Goal: Task Accomplishment & Management: Manage account settings

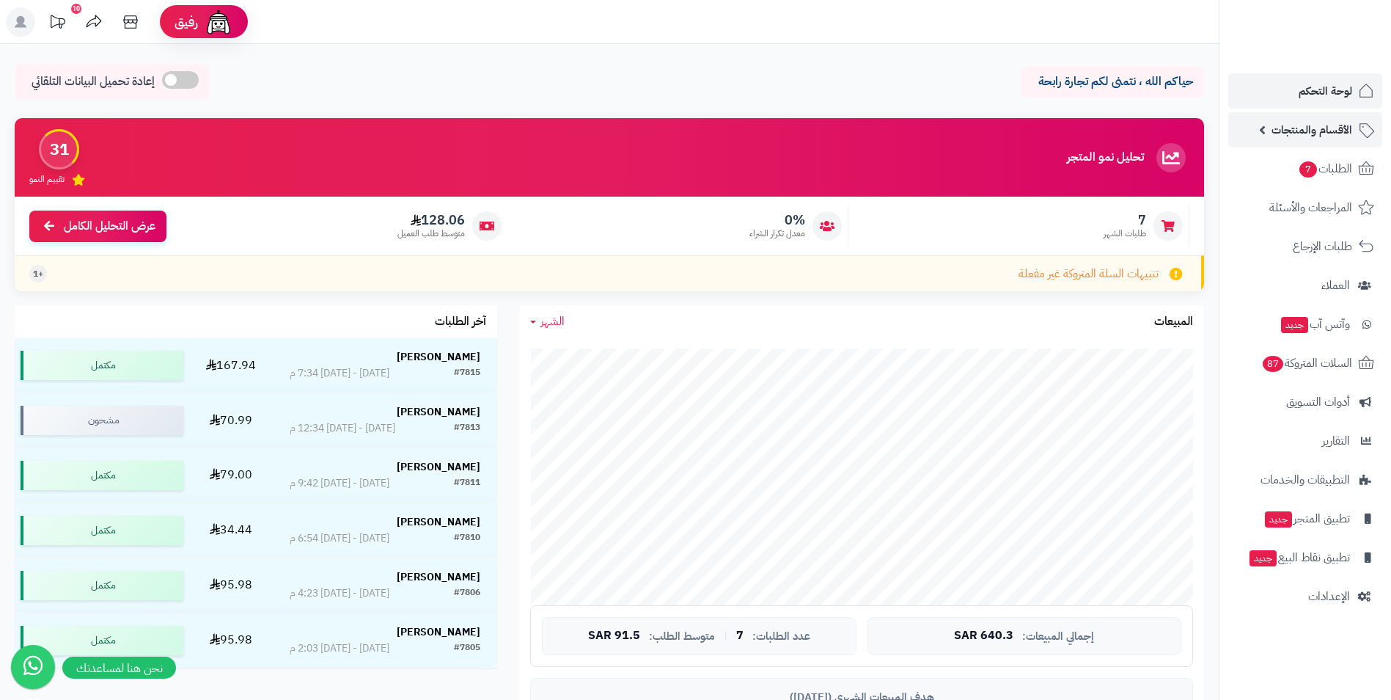
click at [1343, 137] on span "الأقسام والمنتجات" at bounding box center [1311, 130] width 81 height 21
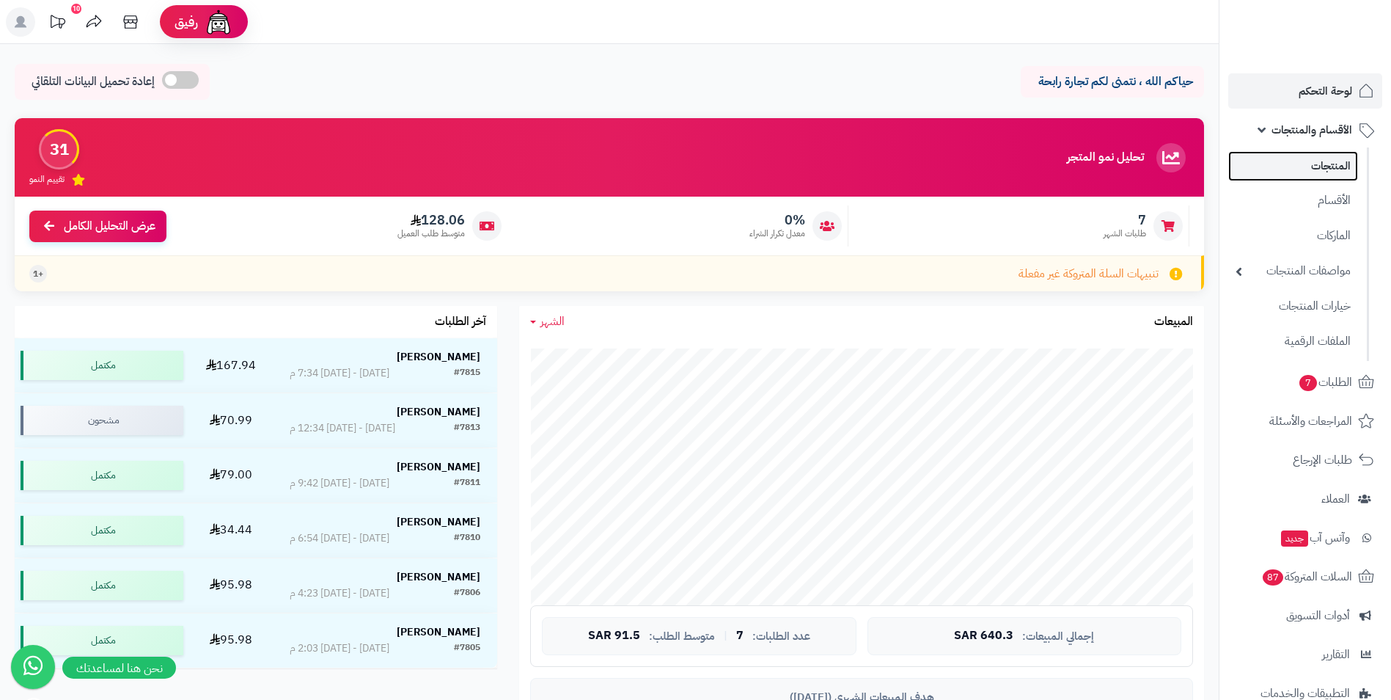
click at [1334, 178] on link "المنتجات" at bounding box center [1293, 166] width 130 height 30
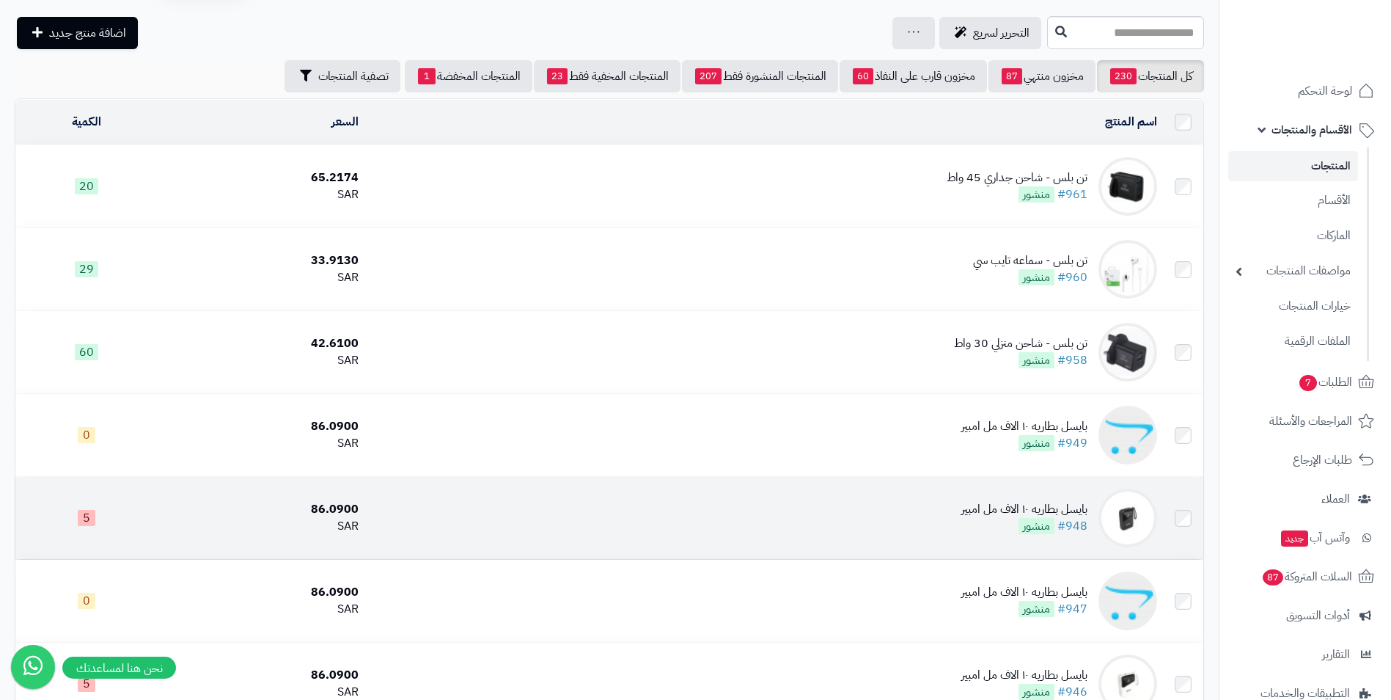
scroll to position [73, 0]
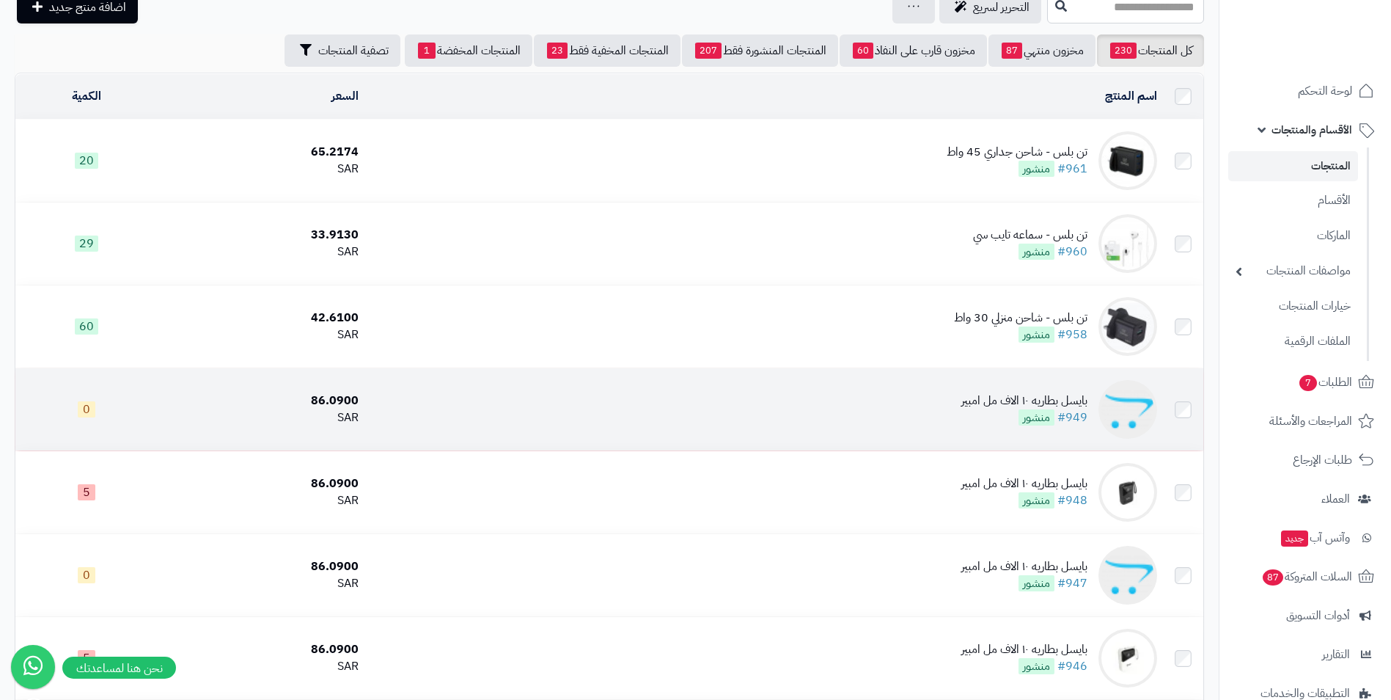
click at [999, 402] on div "بايسل بطاريه ١٠ الاف مل امبير" at bounding box center [1024, 400] width 126 height 17
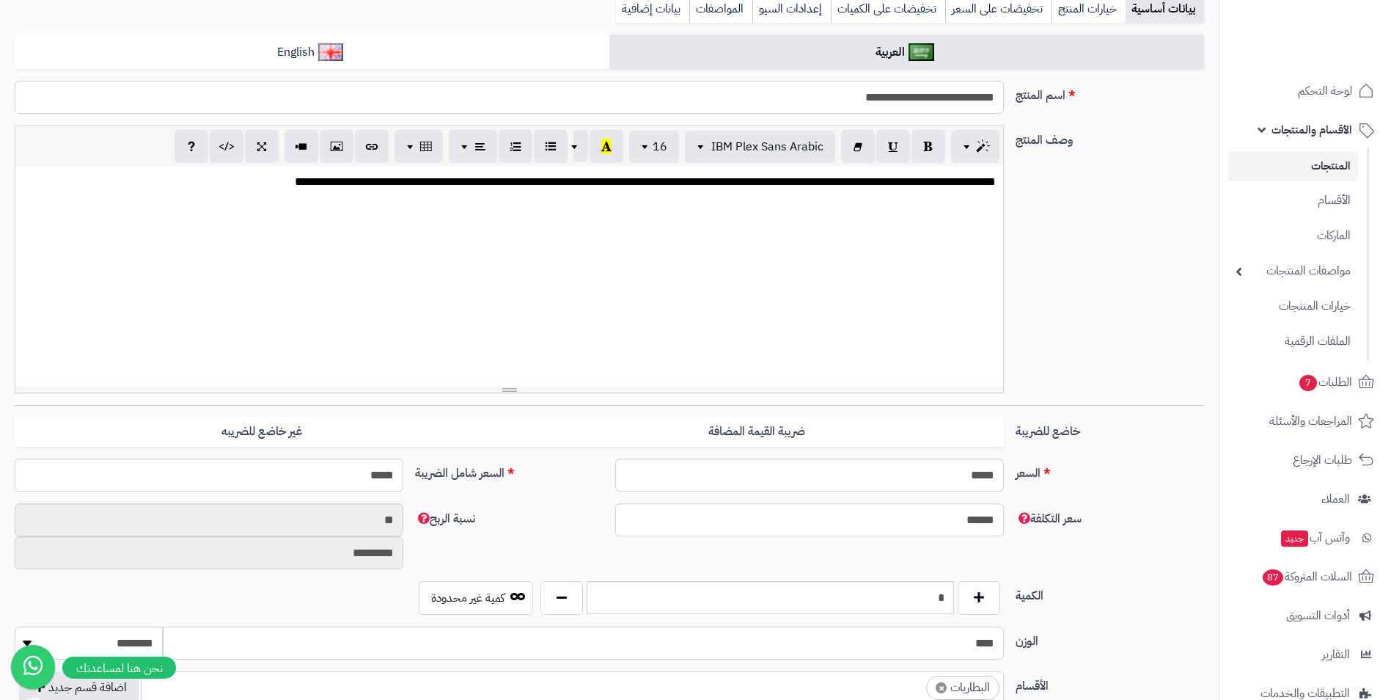
scroll to position [220, 0]
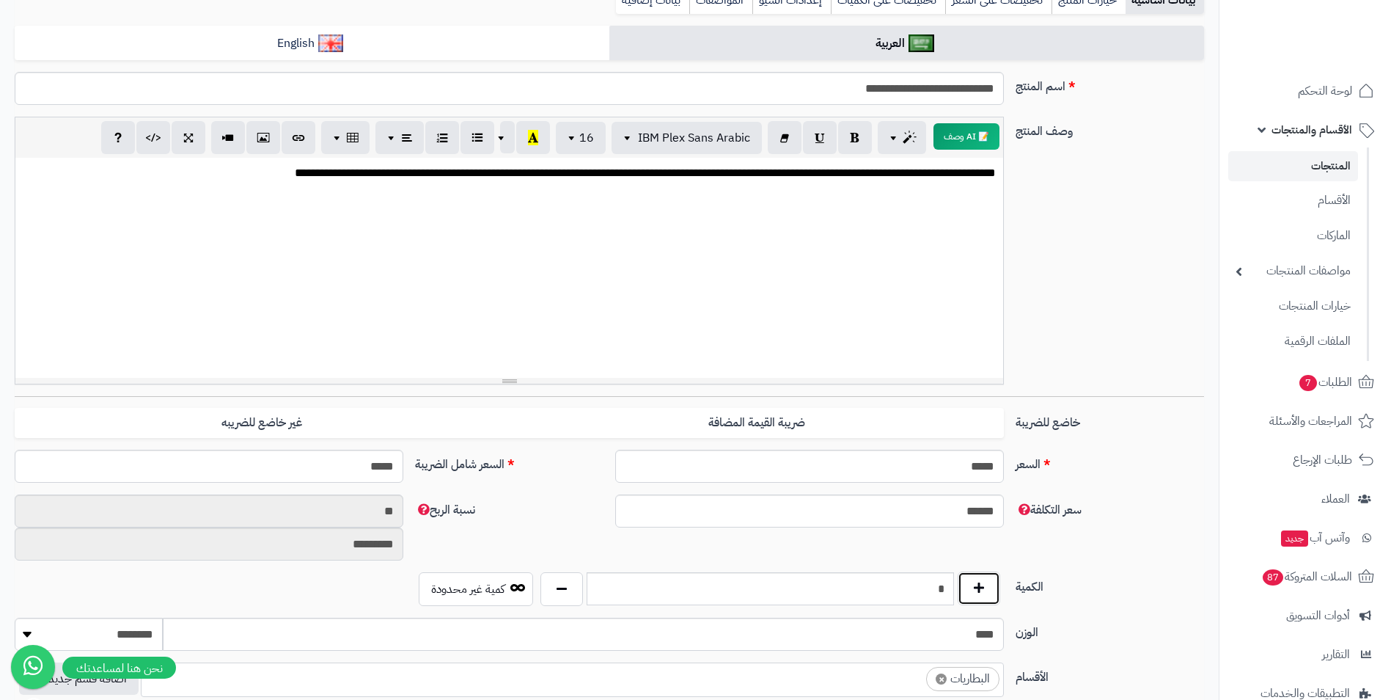
click at [977, 579] on button "button" at bounding box center [979, 588] width 43 height 34
click at [977, 581] on button "button" at bounding box center [979, 588] width 43 height 34
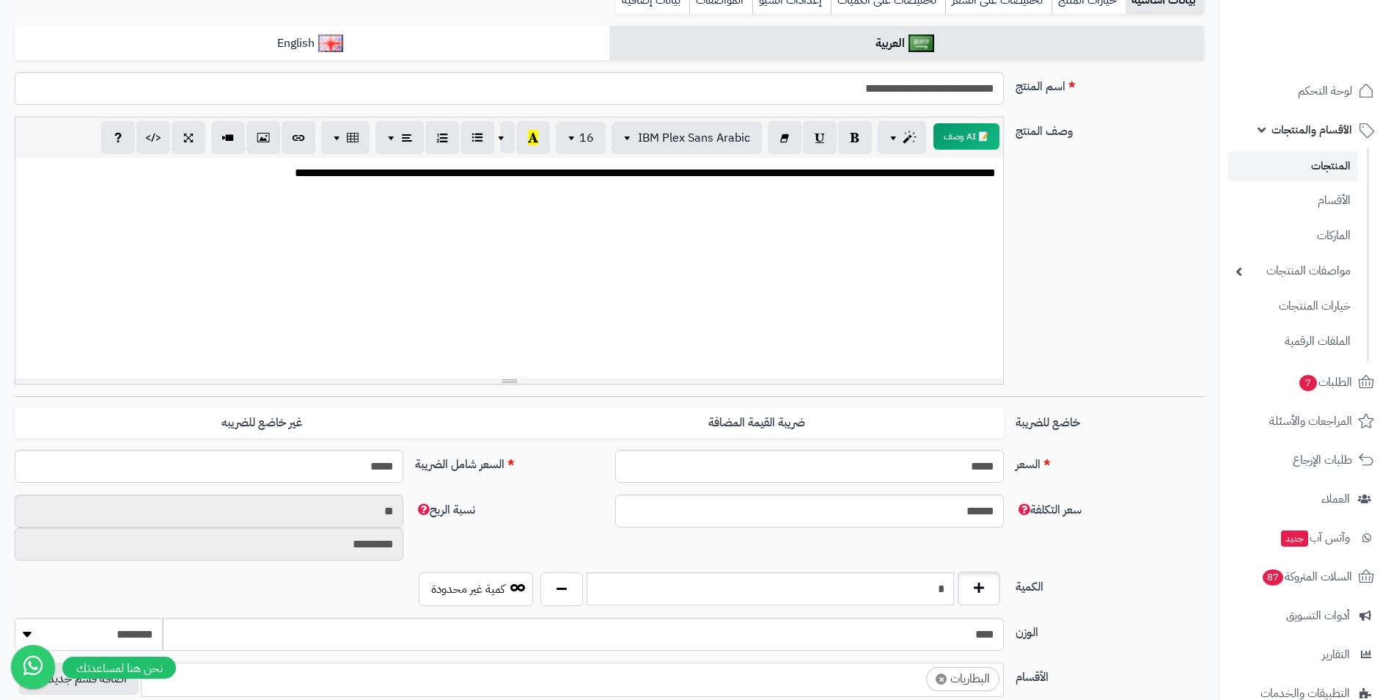
type input "*"
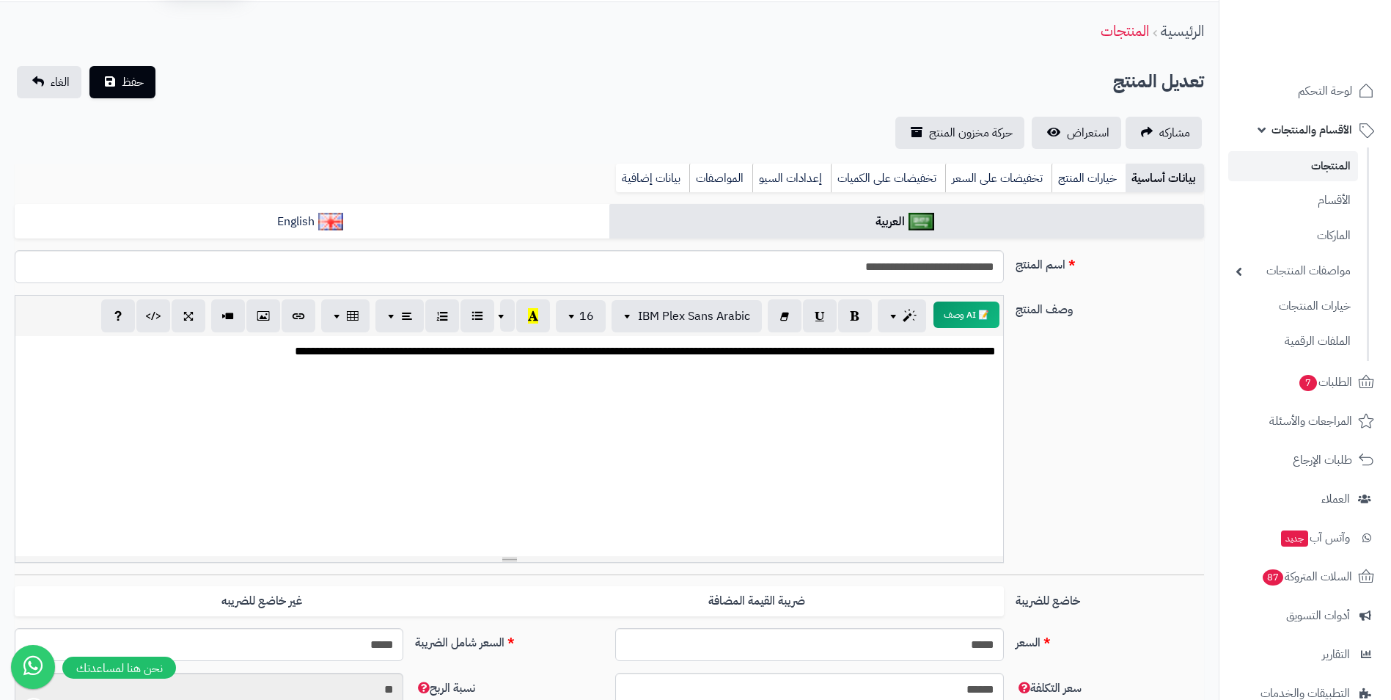
scroll to position [0, 0]
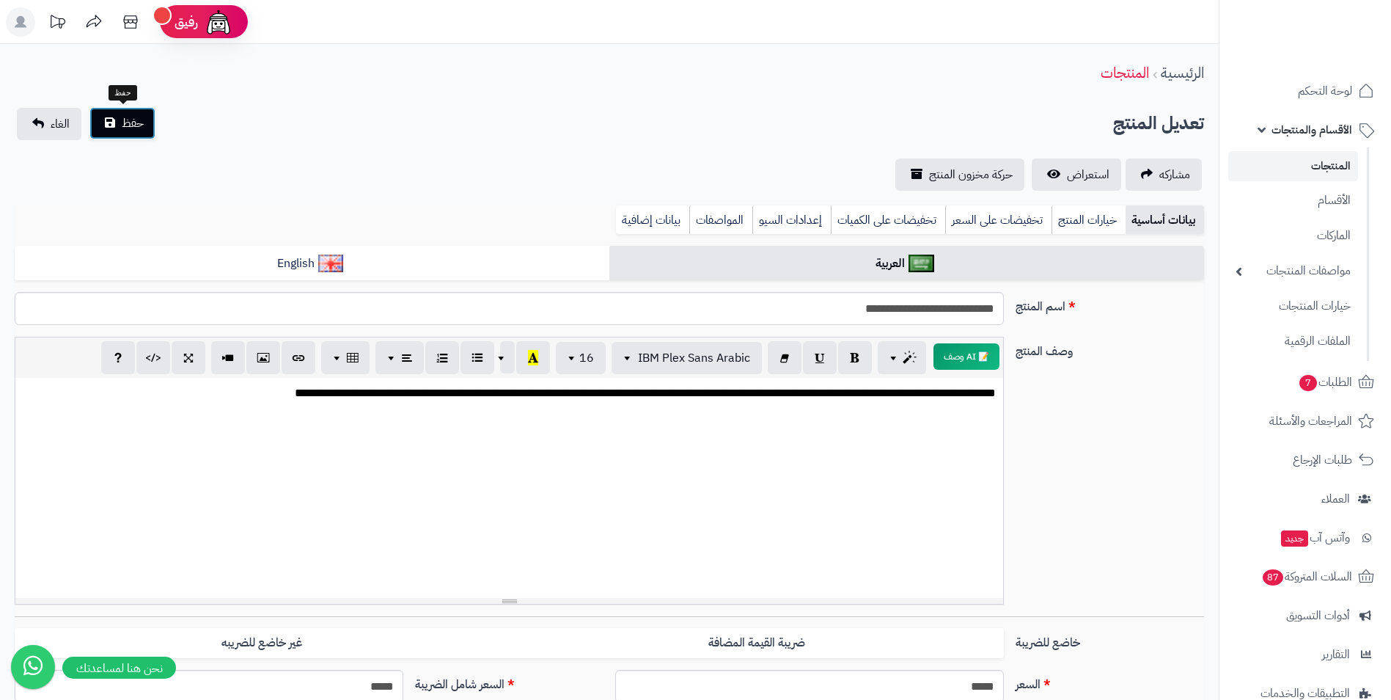
click at [116, 111] on button "حفظ" at bounding box center [122, 123] width 66 height 32
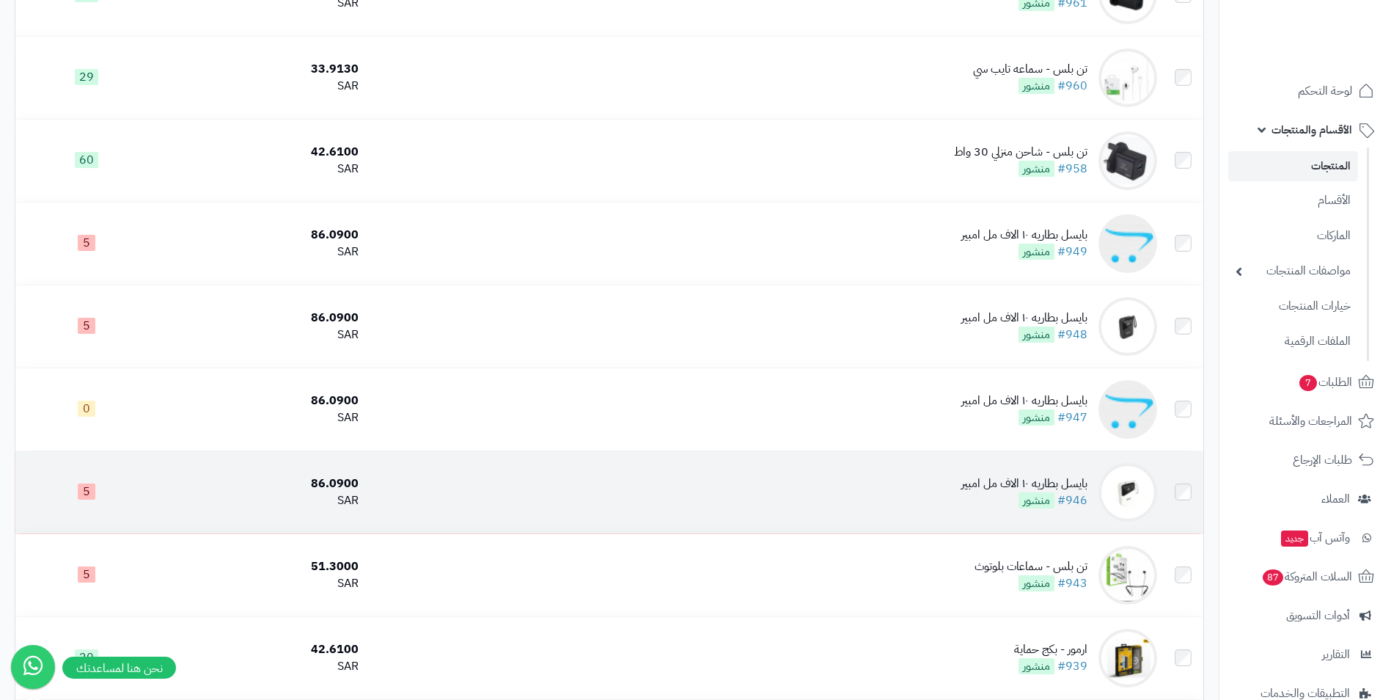
scroll to position [293, 0]
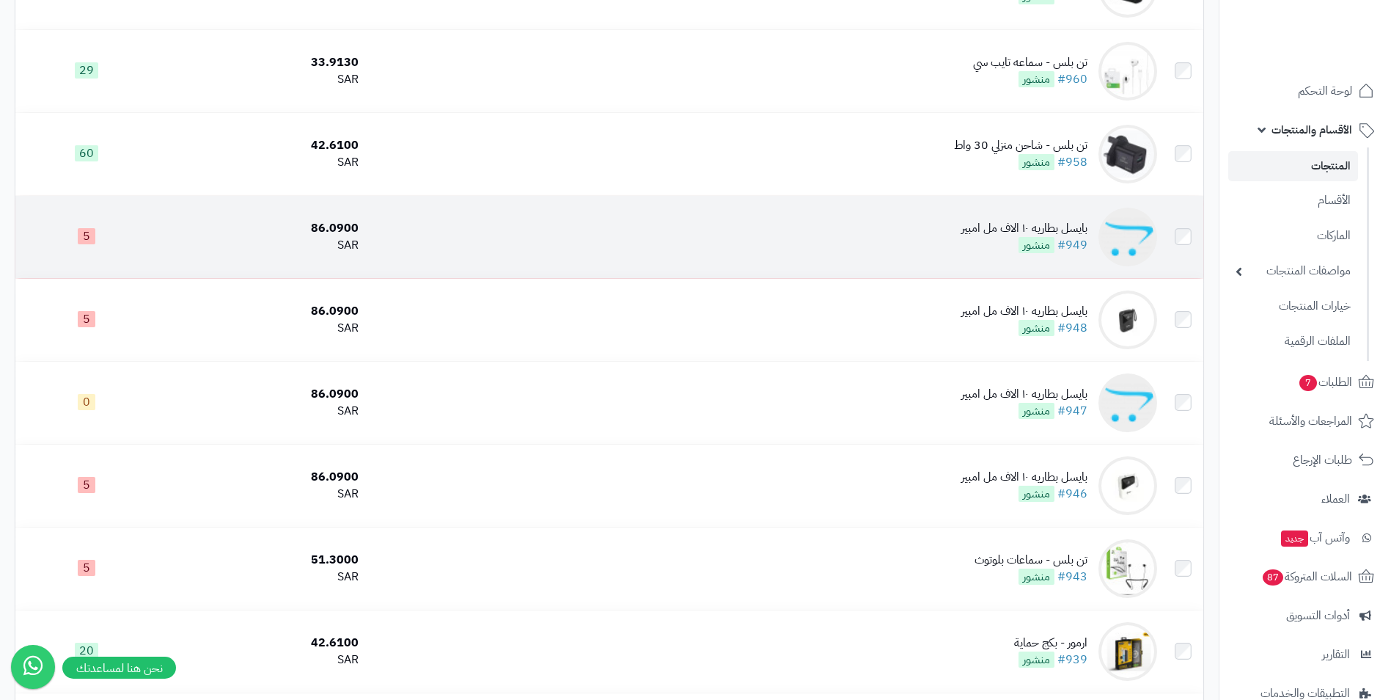
click at [1142, 239] on img at bounding box center [1127, 237] width 59 height 59
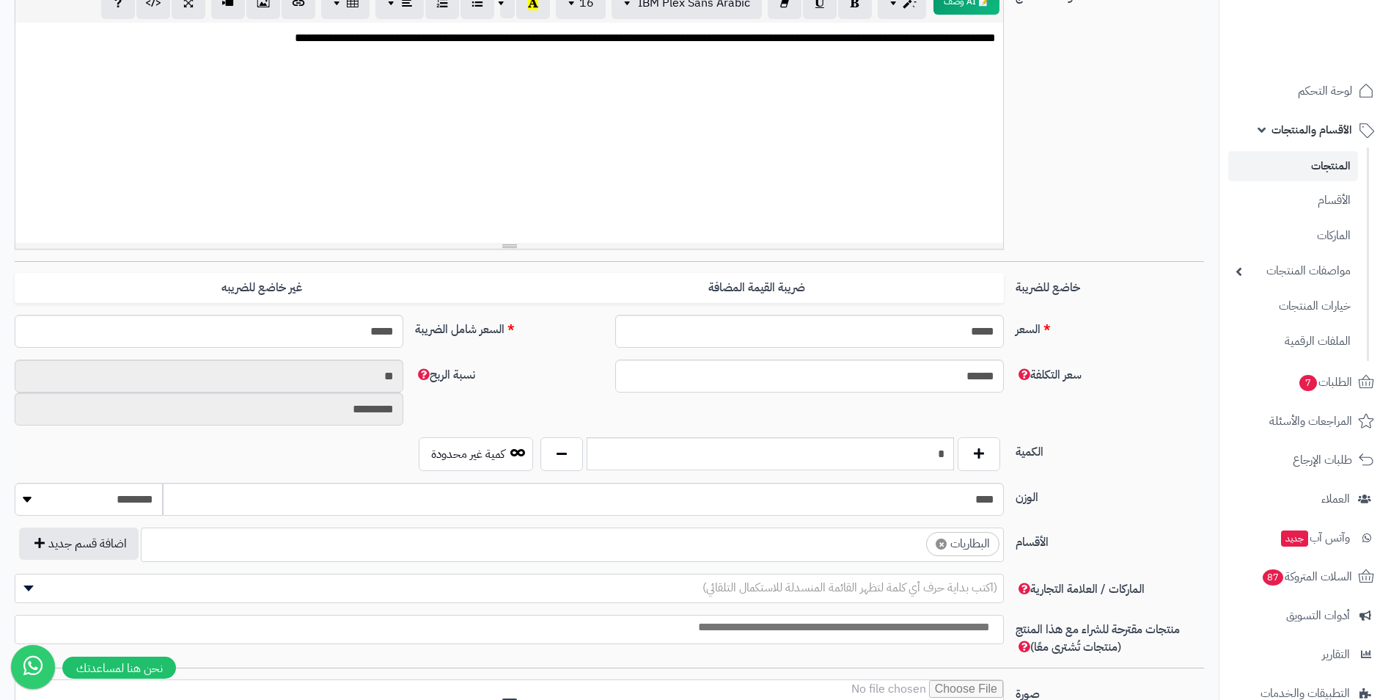
scroll to position [367, 0]
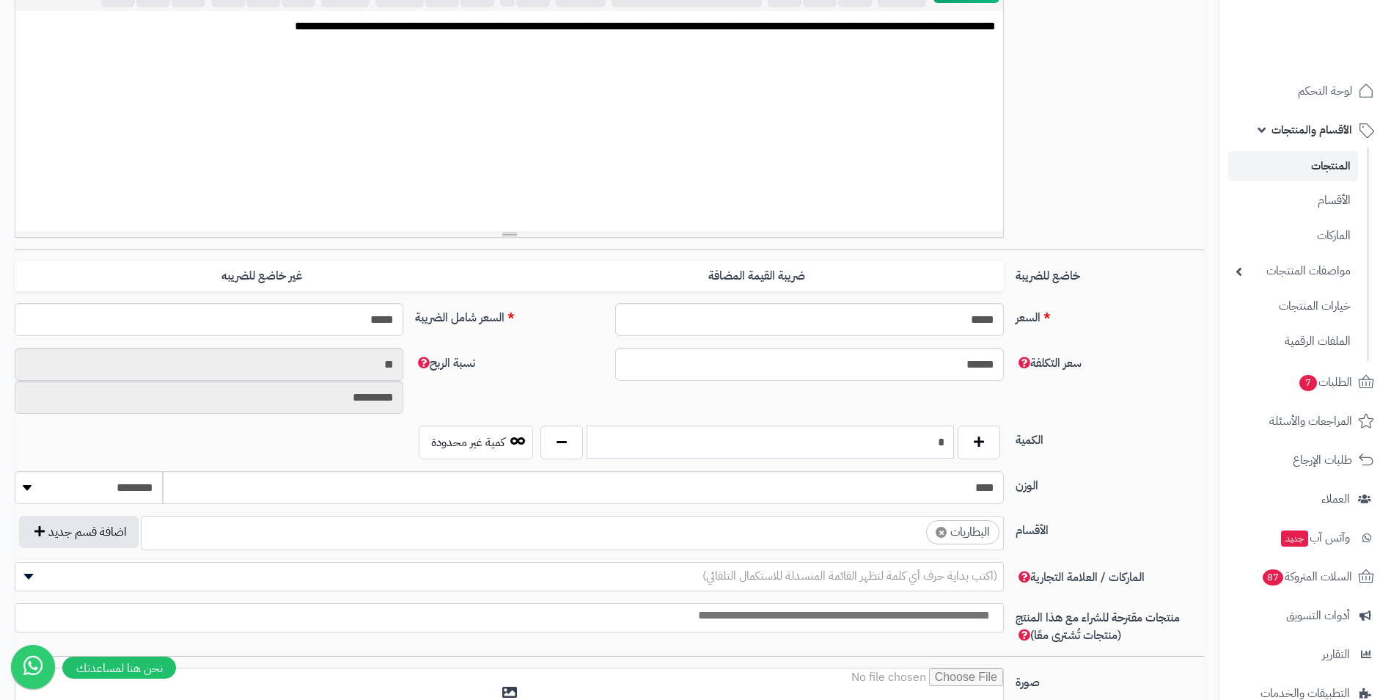
click at [891, 436] on input "*" at bounding box center [770, 441] width 367 height 33
type input "*"
click at [572, 427] on button "button" at bounding box center [561, 442] width 43 height 34
click at [1045, 430] on label "الكمية" at bounding box center [1110, 436] width 200 height 23
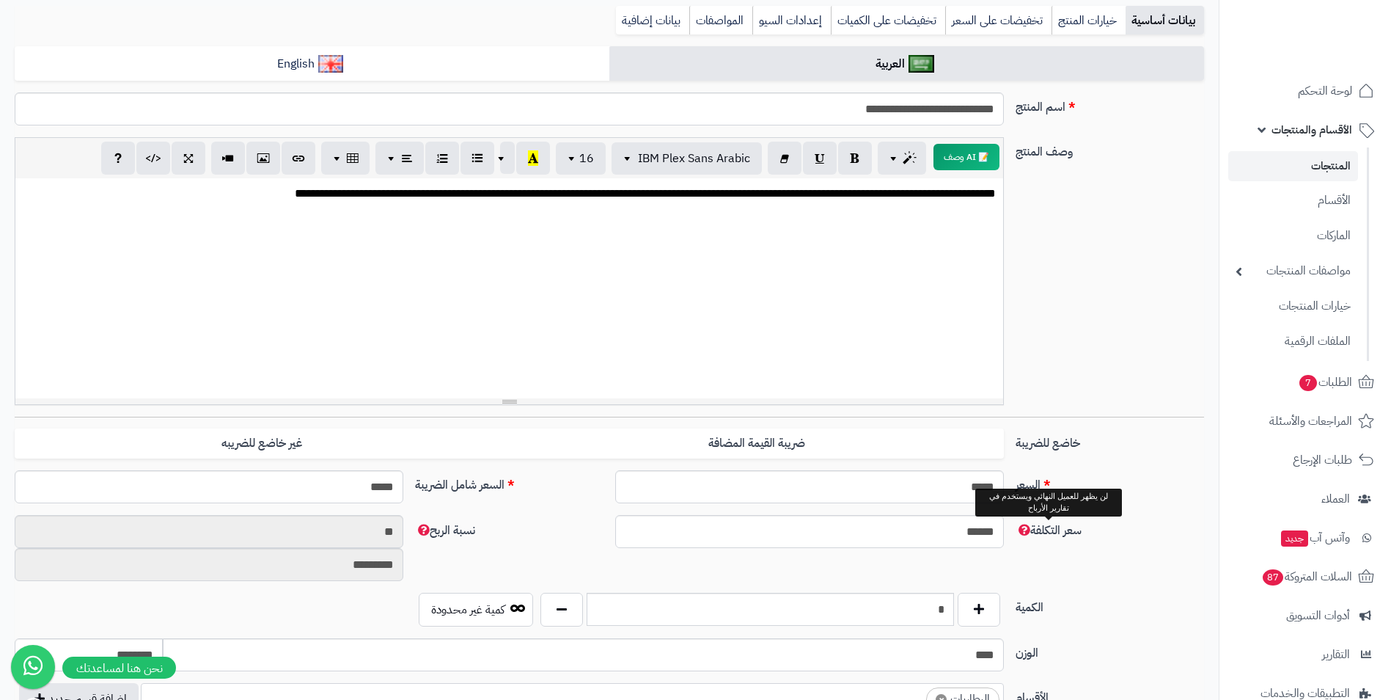
scroll to position [0, 0]
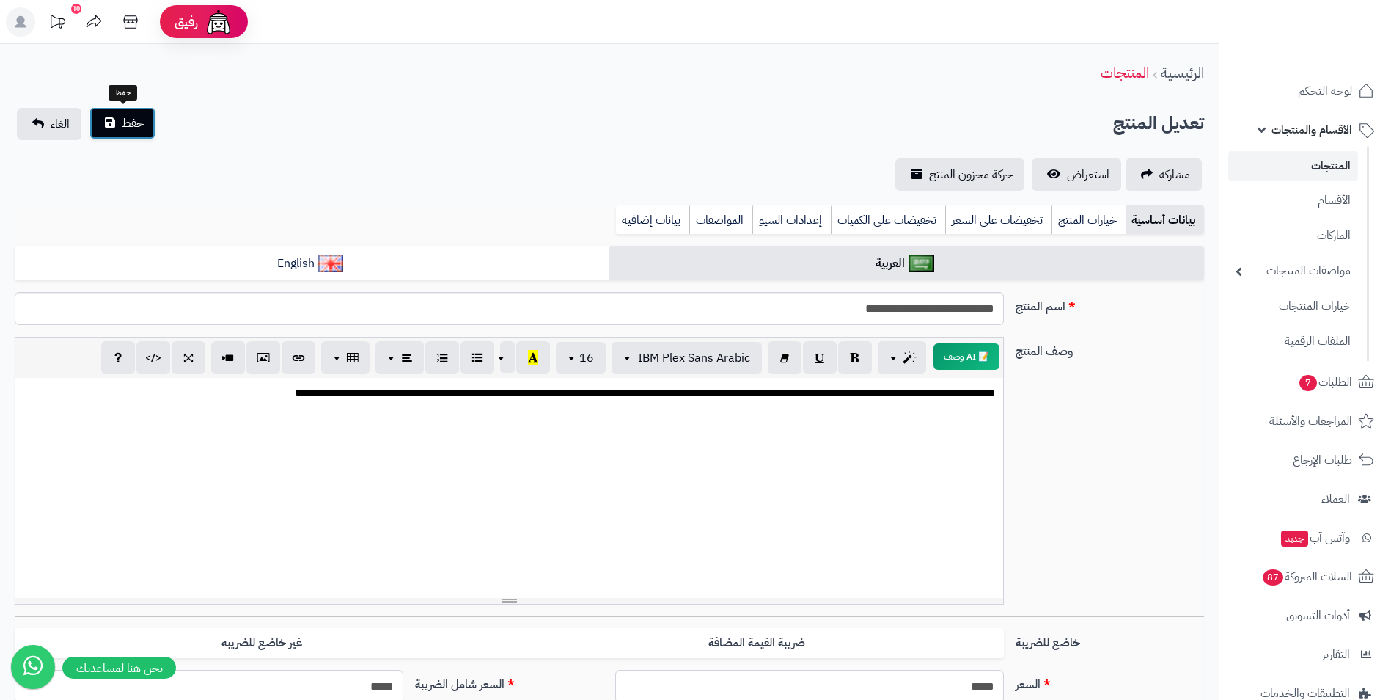
click at [131, 118] on span "حفظ" at bounding box center [133, 123] width 22 height 18
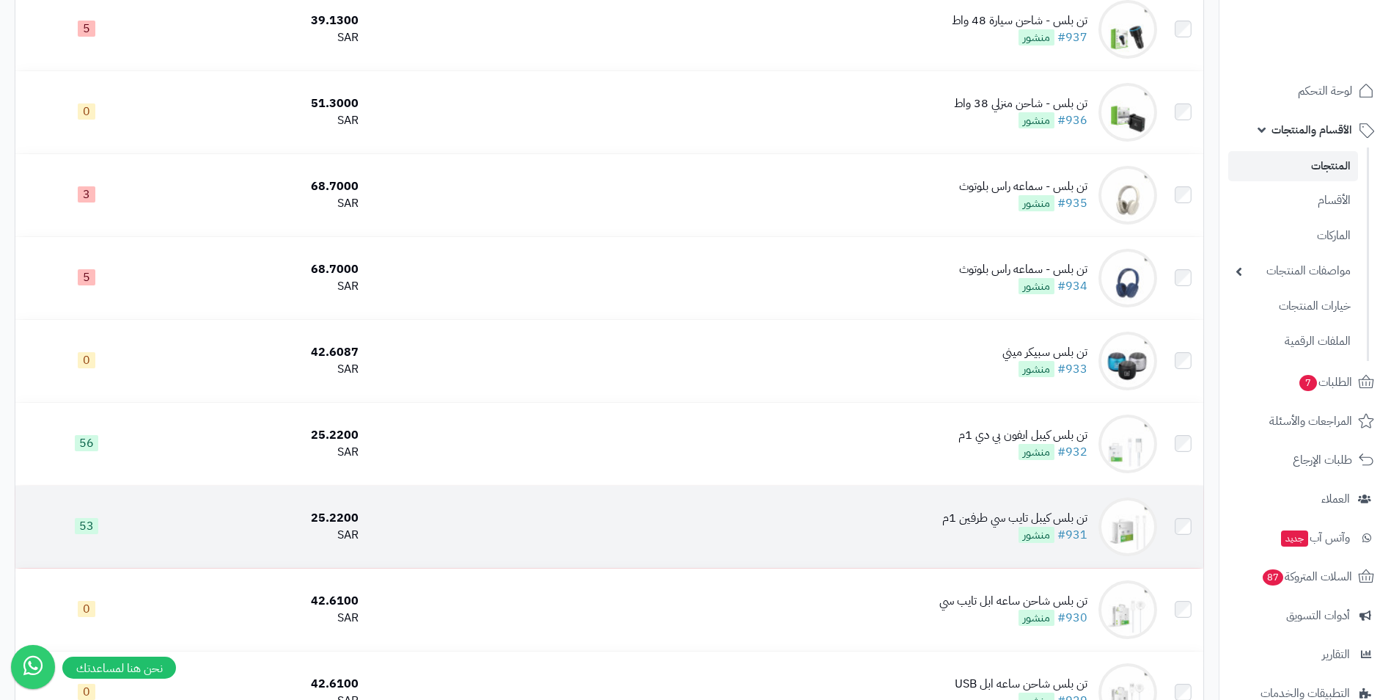
scroll to position [1100, 0]
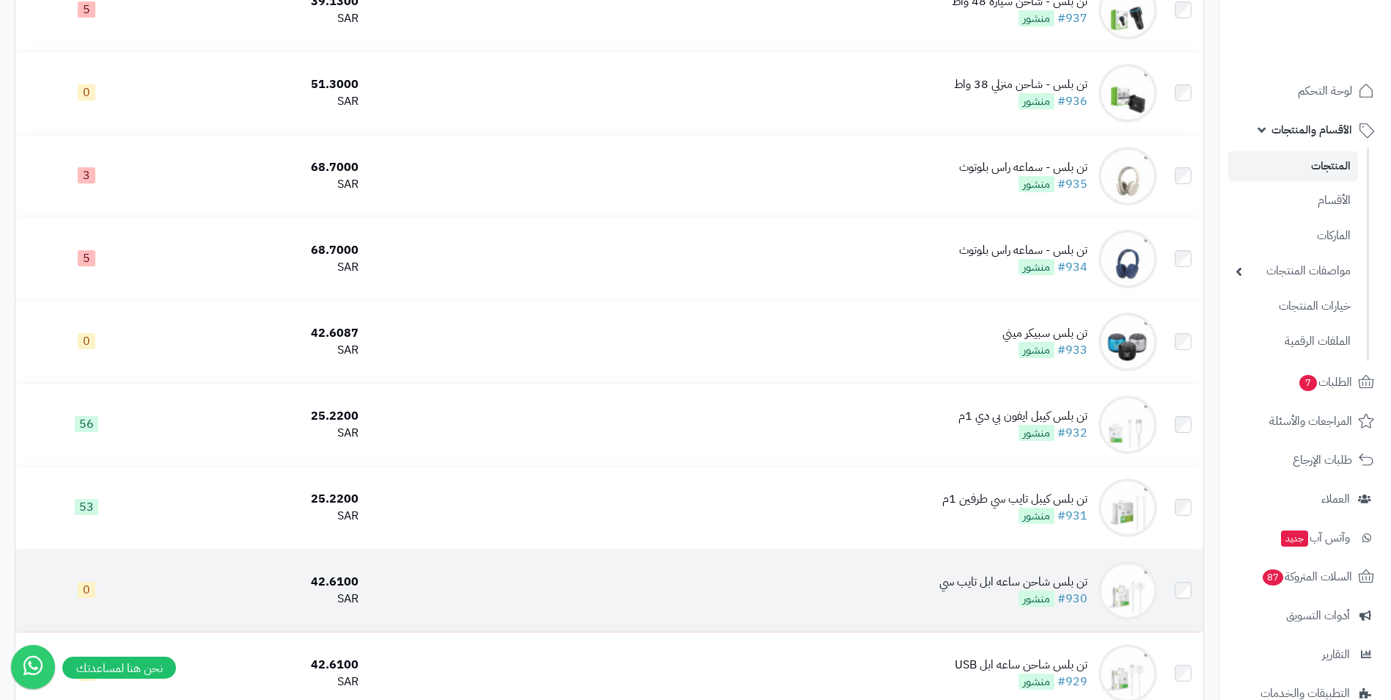
click at [311, 577] on div "42.6100" at bounding box center [261, 581] width 195 height 17
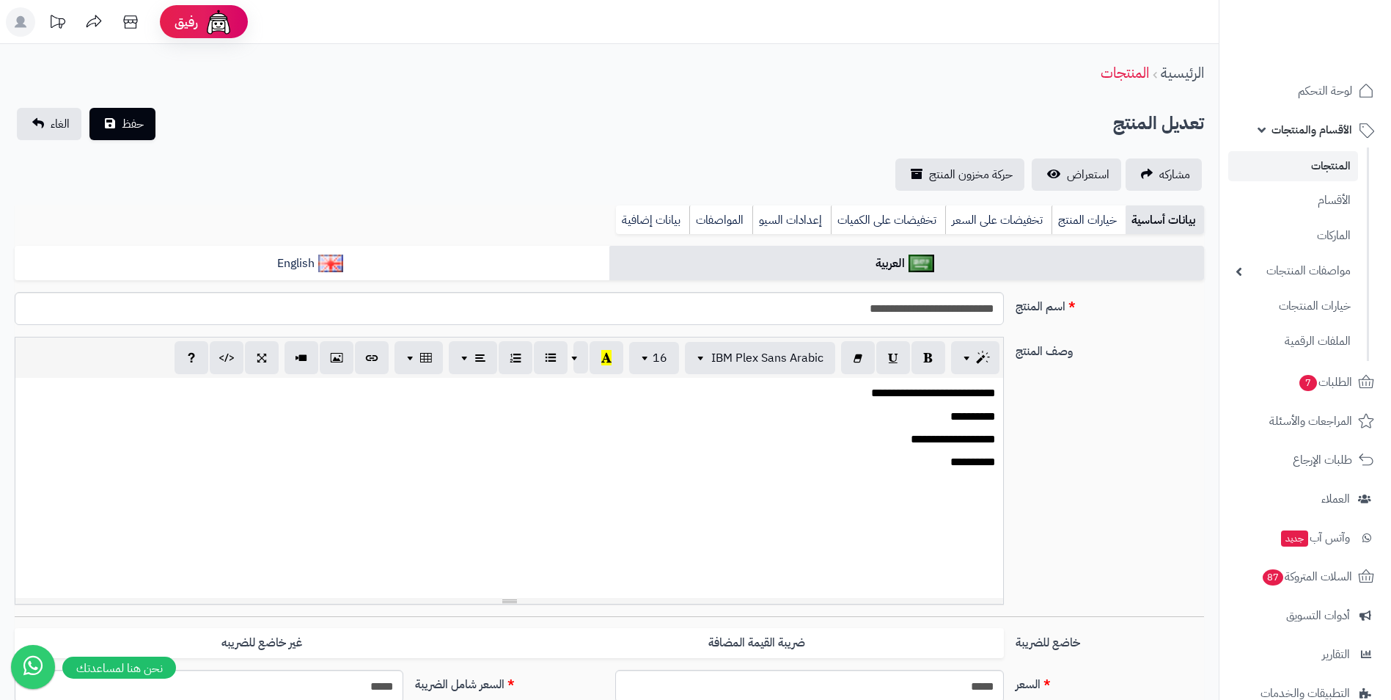
scroll to position [121, 0]
click at [1032, 422] on div "**********" at bounding box center [609, 476] width 1201 height 279
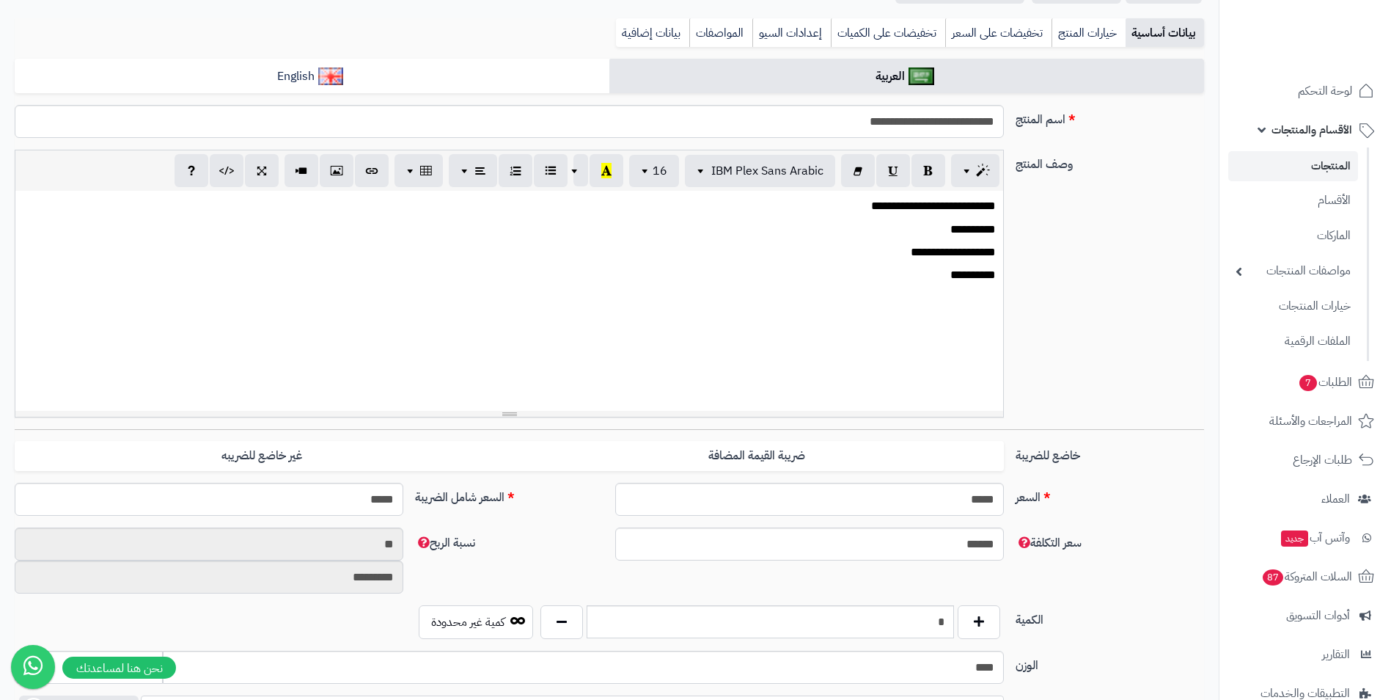
scroll to position [220, 0]
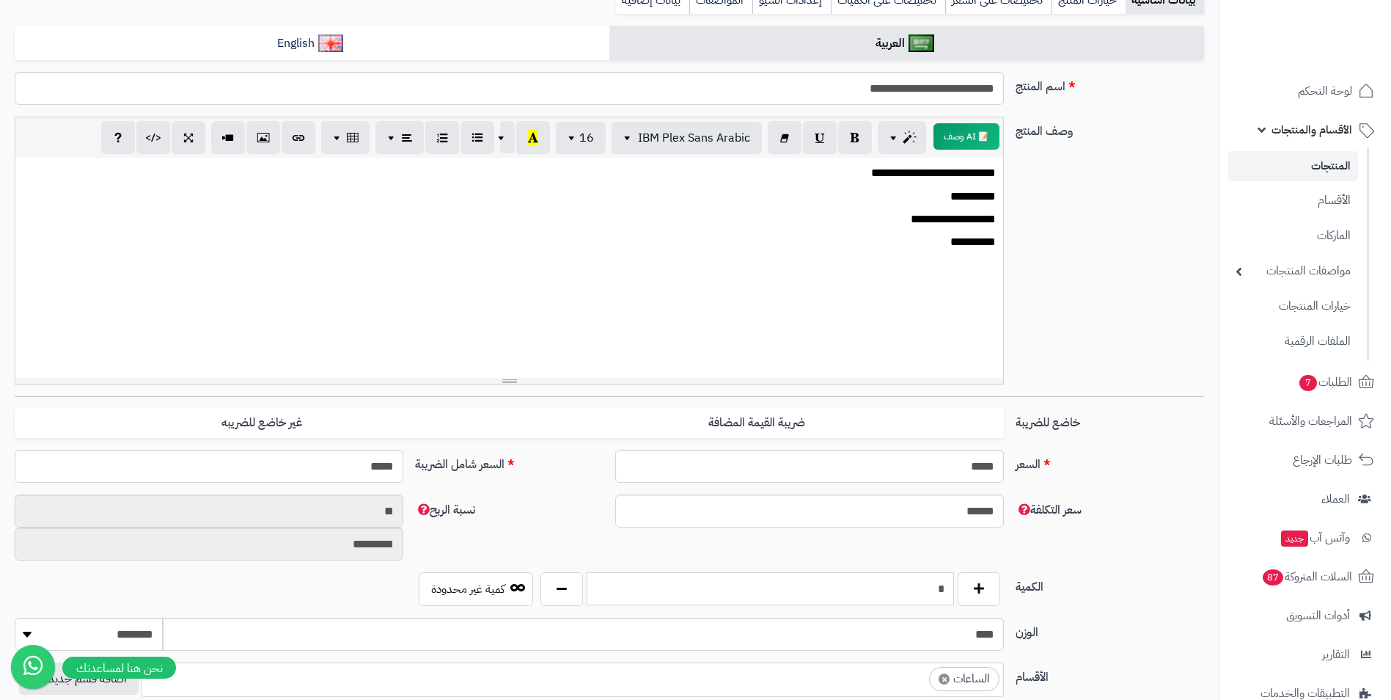
click at [914, 585] on input "*" at bounding box center [770, 588] width 367 height 33
click at [913, 585] on input "*" at bounding box center [770, 588] width 367 height 33
type input "*"
click at [1128, 466] on label "السعر" at bounding box center [1110, 460] width 200 height 23
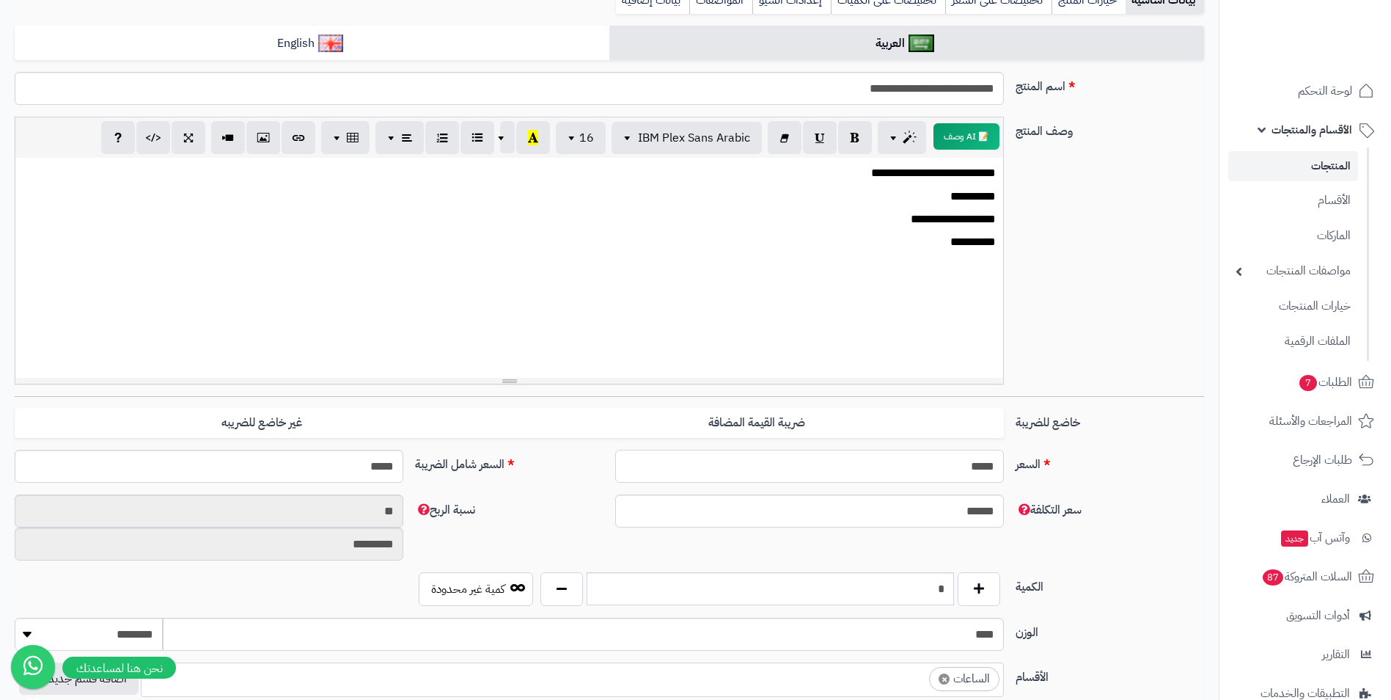
click at [1004, 466] on input "*****" at bounding box center [809, 465] width 389 height 33
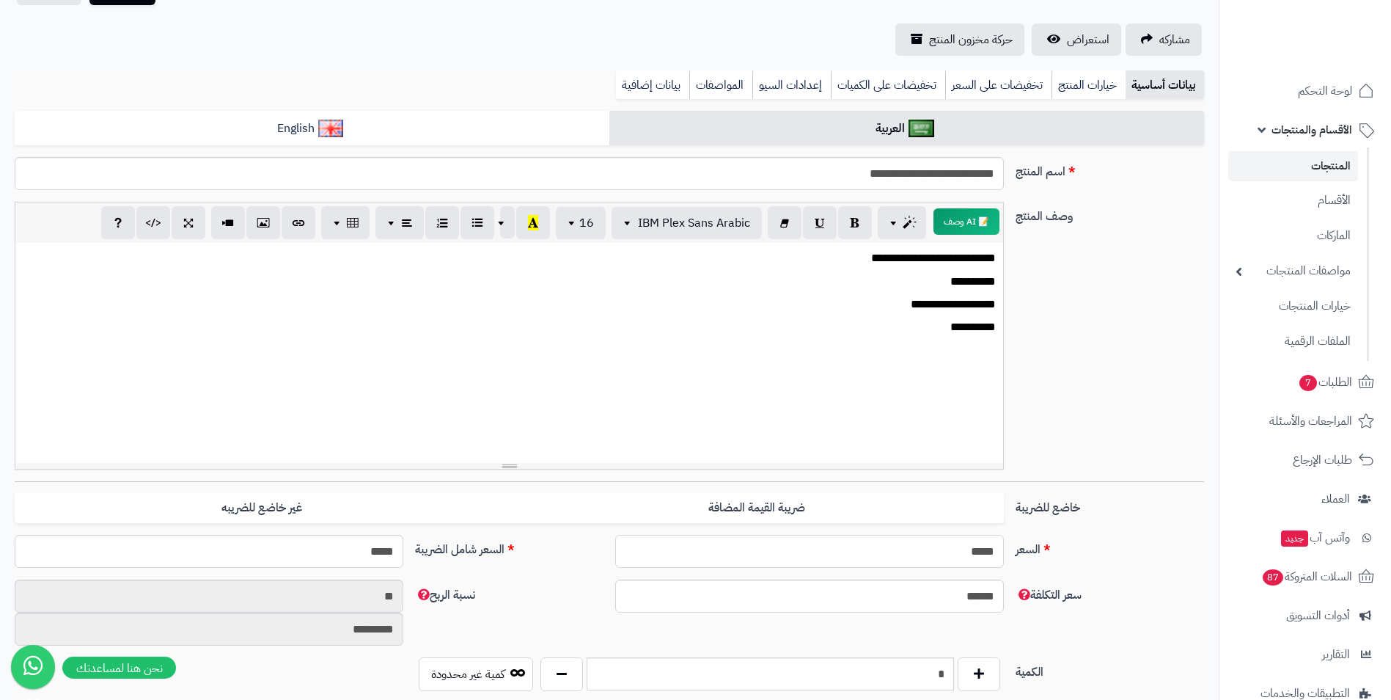
scroll to position [0, 0]
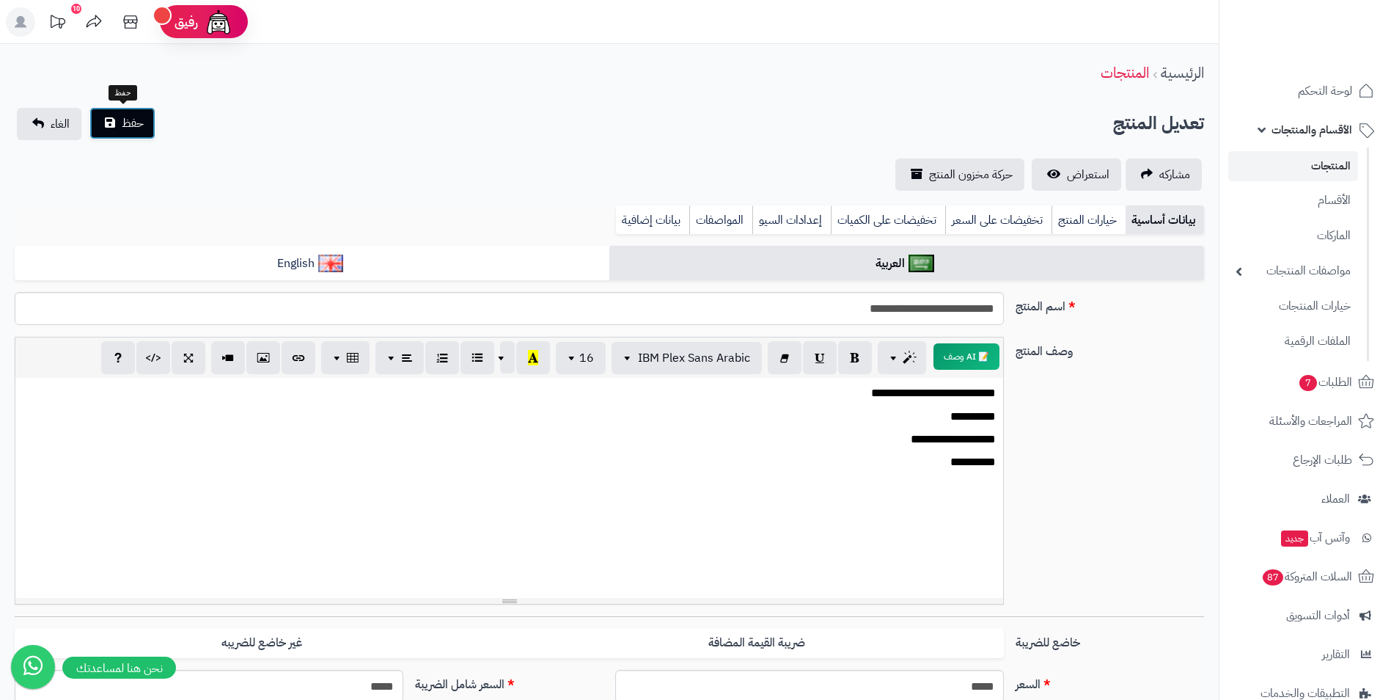
click at [144, 119] on button "حفظ" at bounding box center [122, 123] width 66 height 32
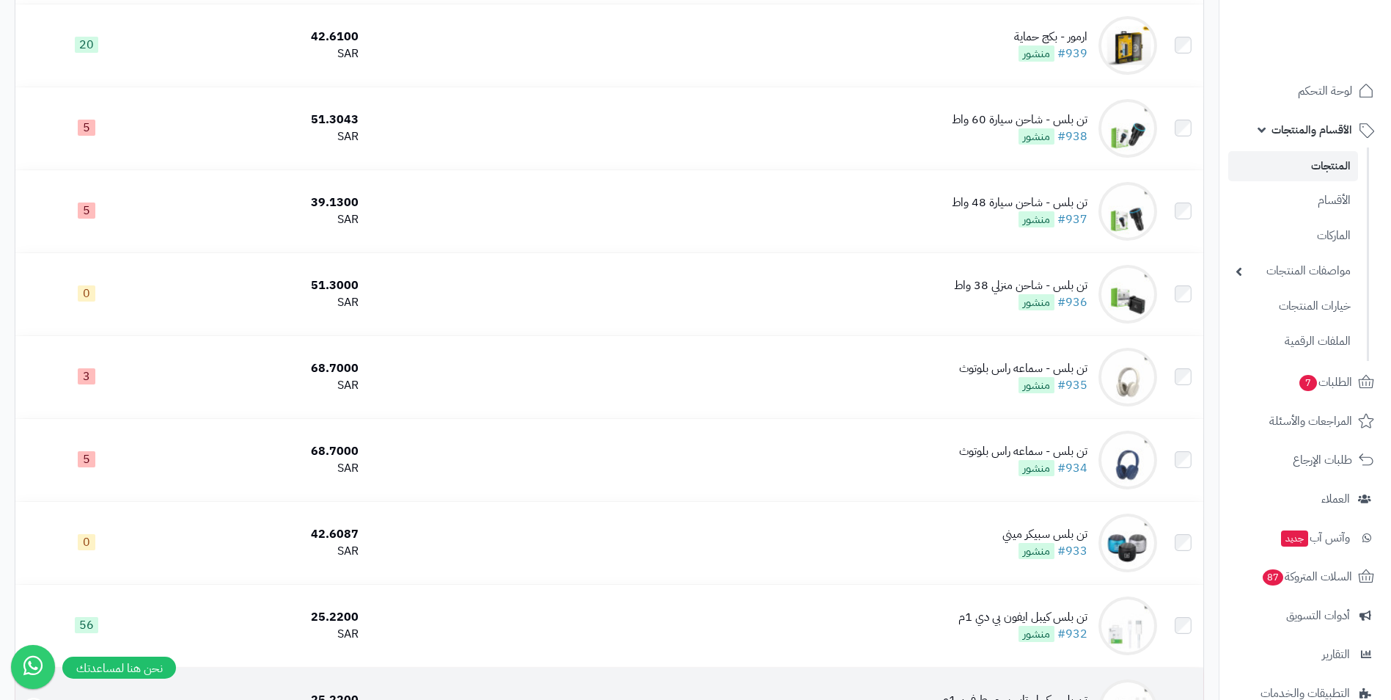
scroll to position [1173, 0]
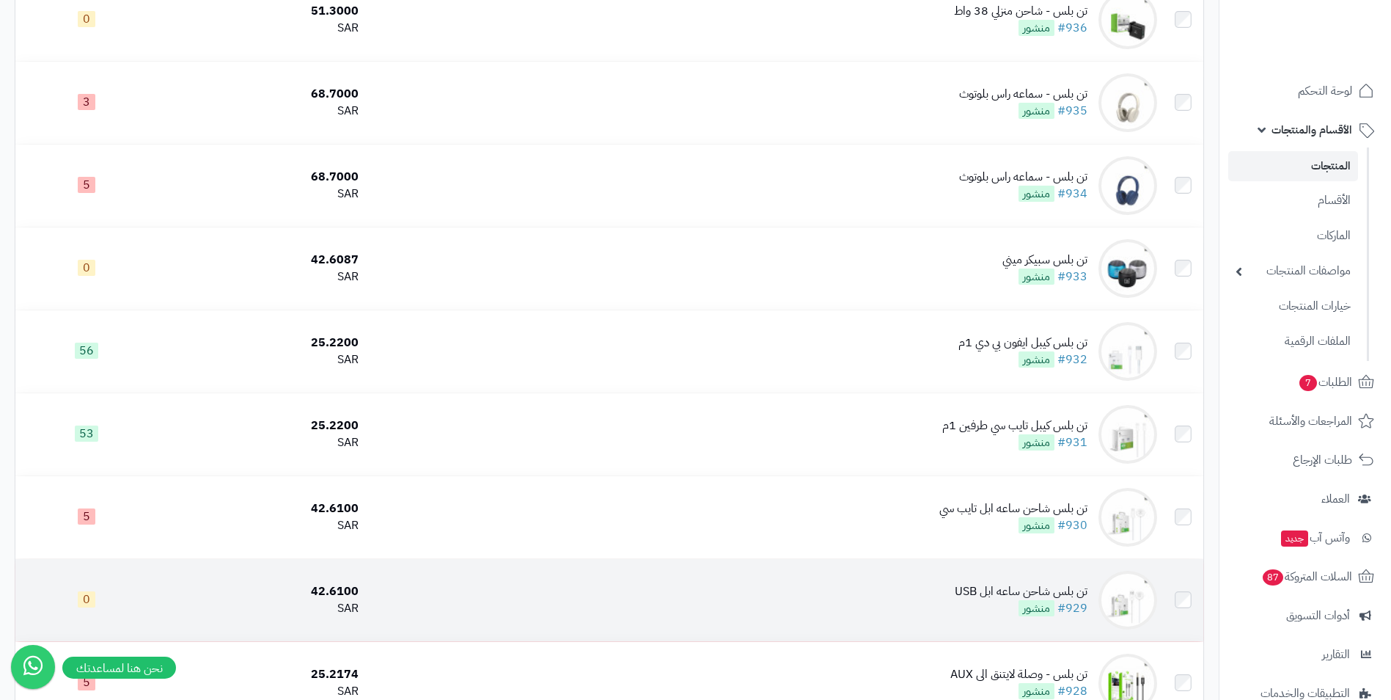
click at [335, 593] on div "42.6100" at bounding box center [261, 591] width 195 height 17
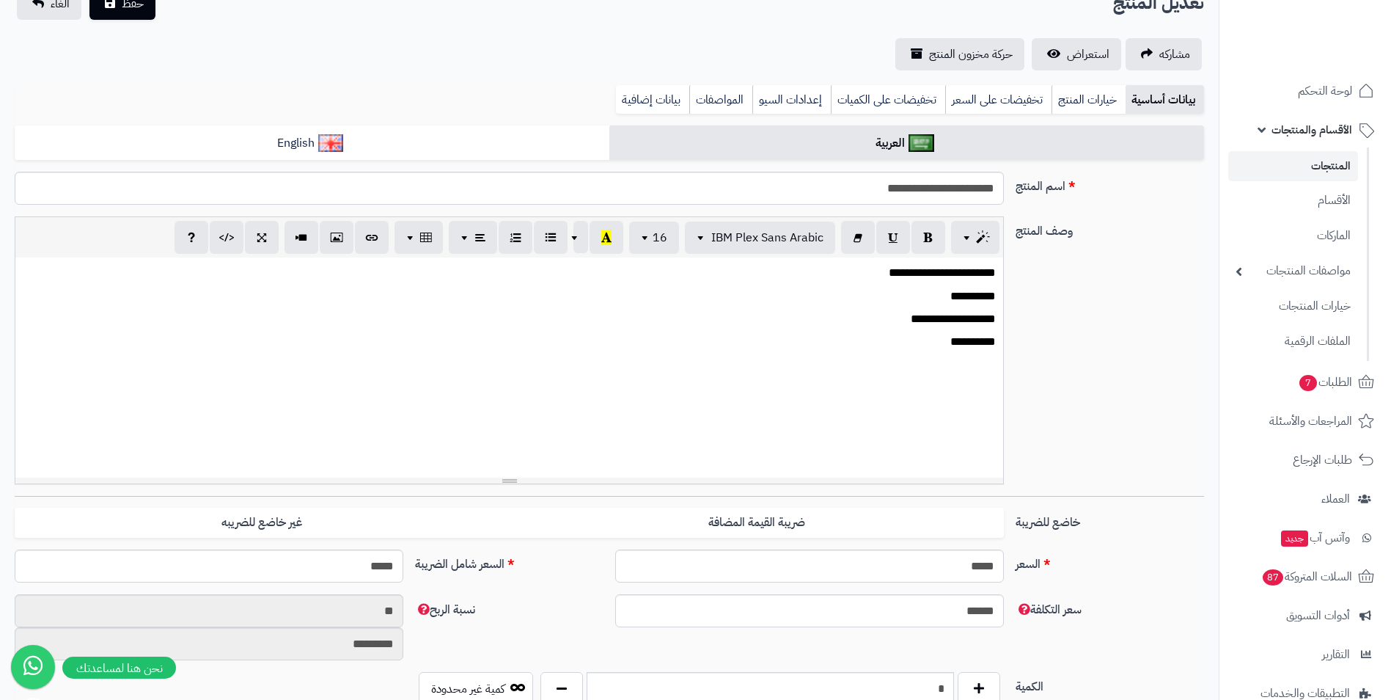
scroll to position [147, 0]
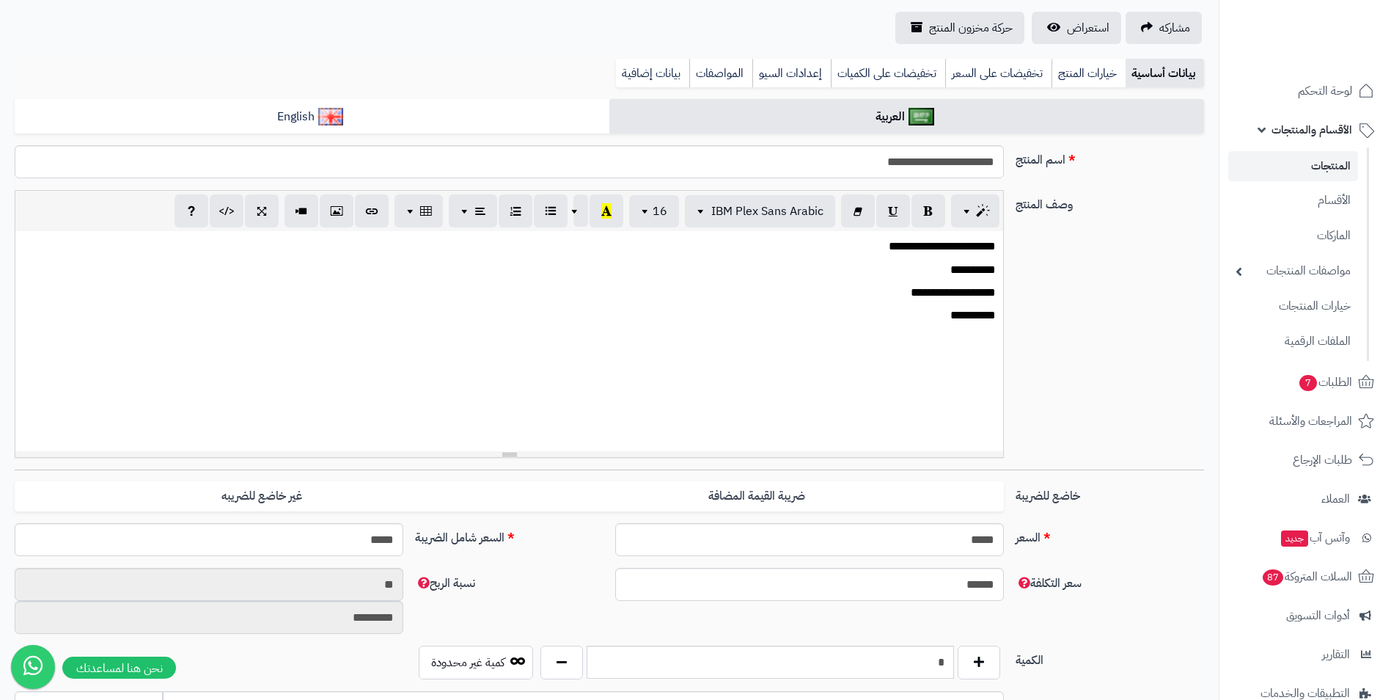
click at [890, 680] on div "الكمية * كمية غير محدودة" at bounding box center [609, 667] width 1201 height 45
click at [888, 671] on input "*" at bounding box center [770, 661] width 367 height 33
click at [889, 670] on input "*" at bounding box center [770, 661] width 367 height 33
type input "*"
click at [1134, 598] on div "سعر التكلفة ****** نسبة الربح ** *********" at bounding box center [609, 607] width 1201 height 78
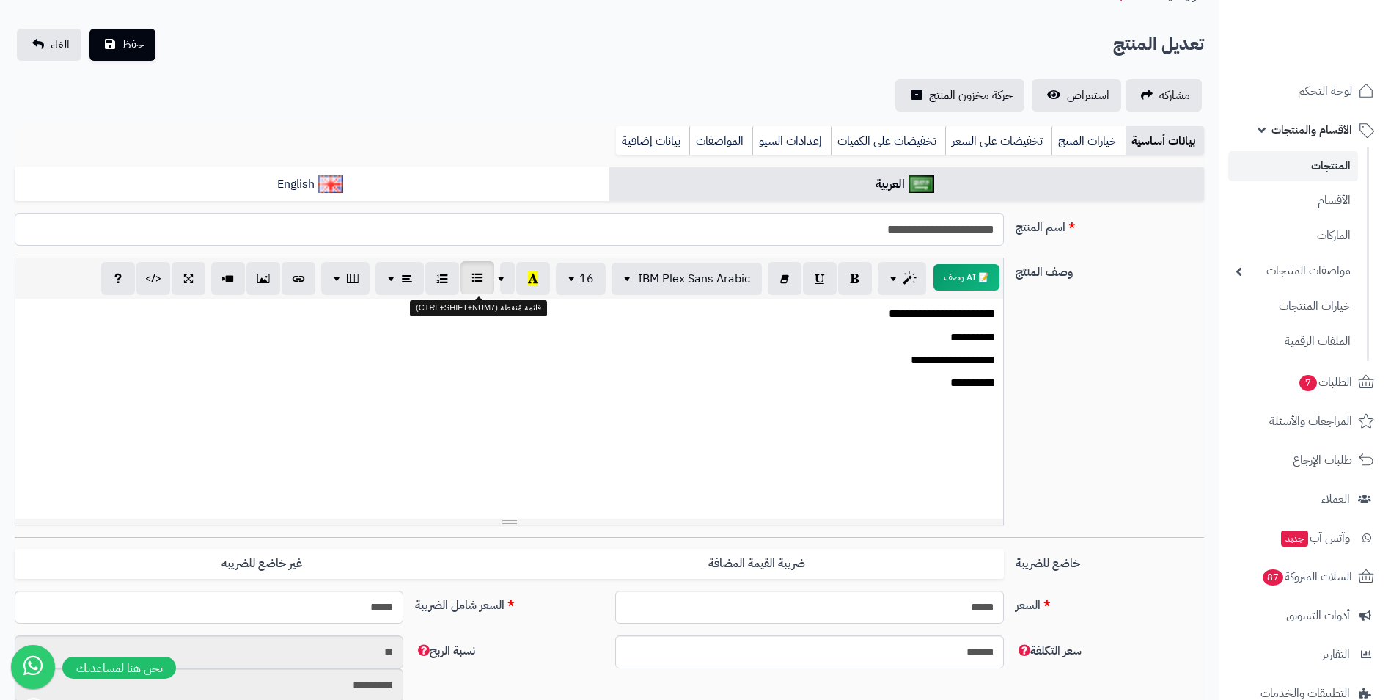
scroll to position [0, 0]
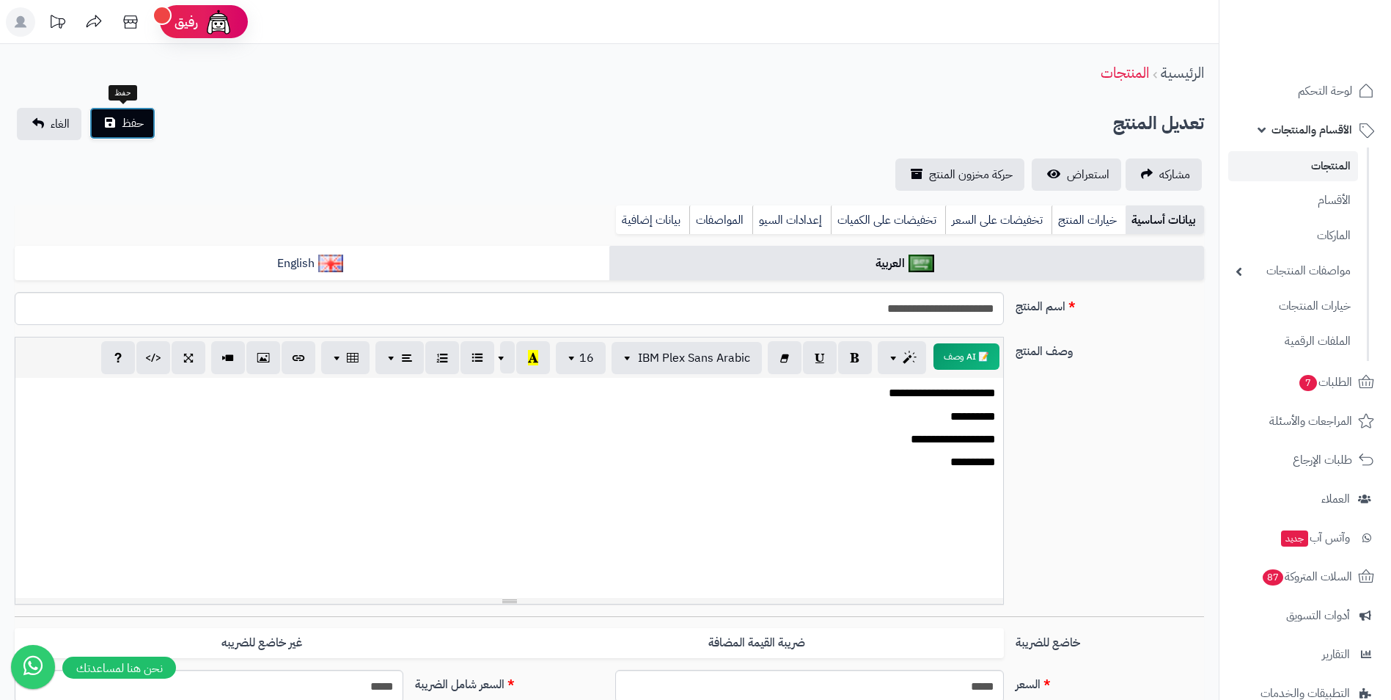
click at [123, 132] on button "حفظ" at bounding box center [122, 123] width 66 height 32
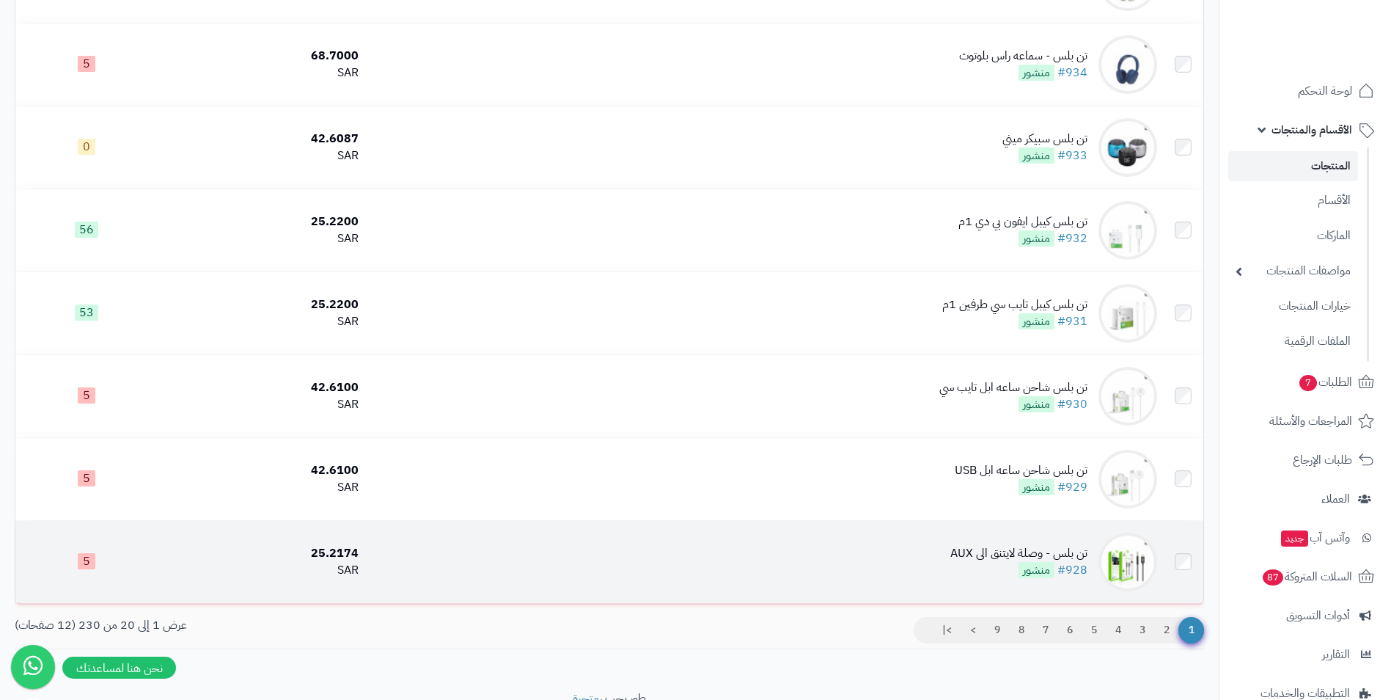
scroll to position [1320, 0]
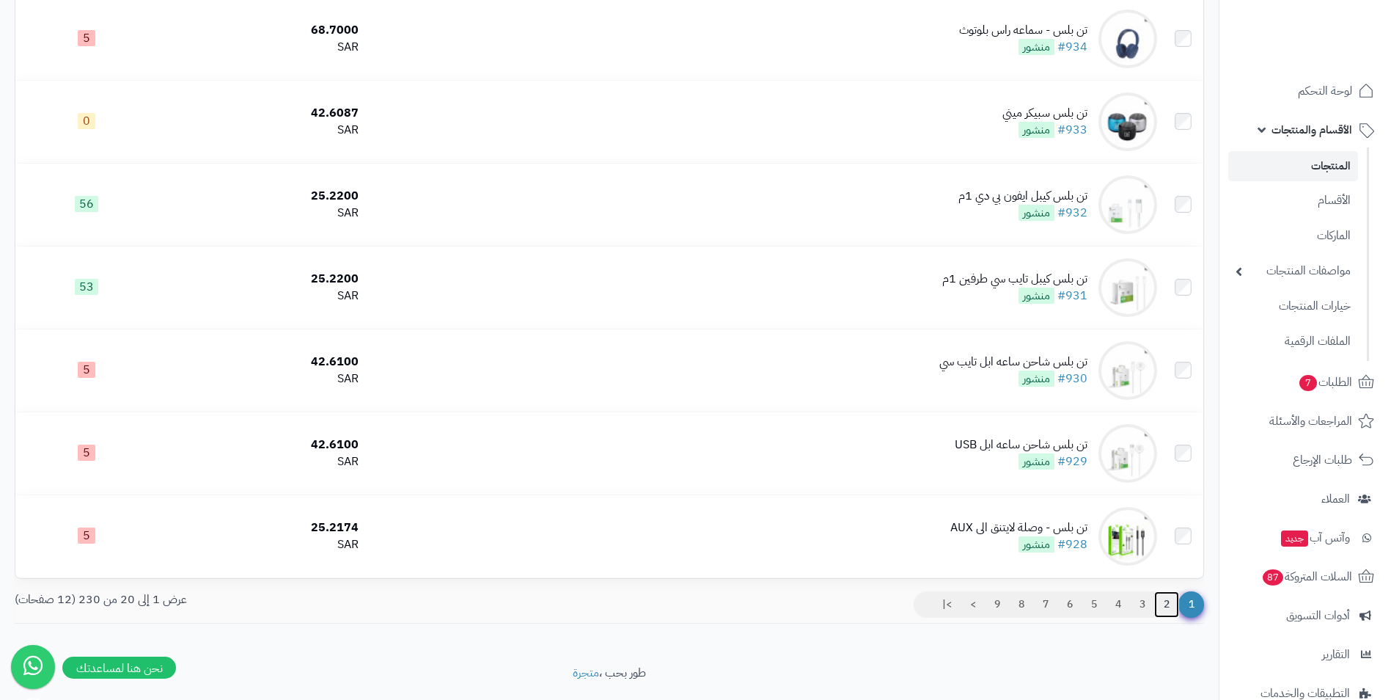
click at [1160, 600] on link "2" at bounding box center [1166, 604] width 25 height 26
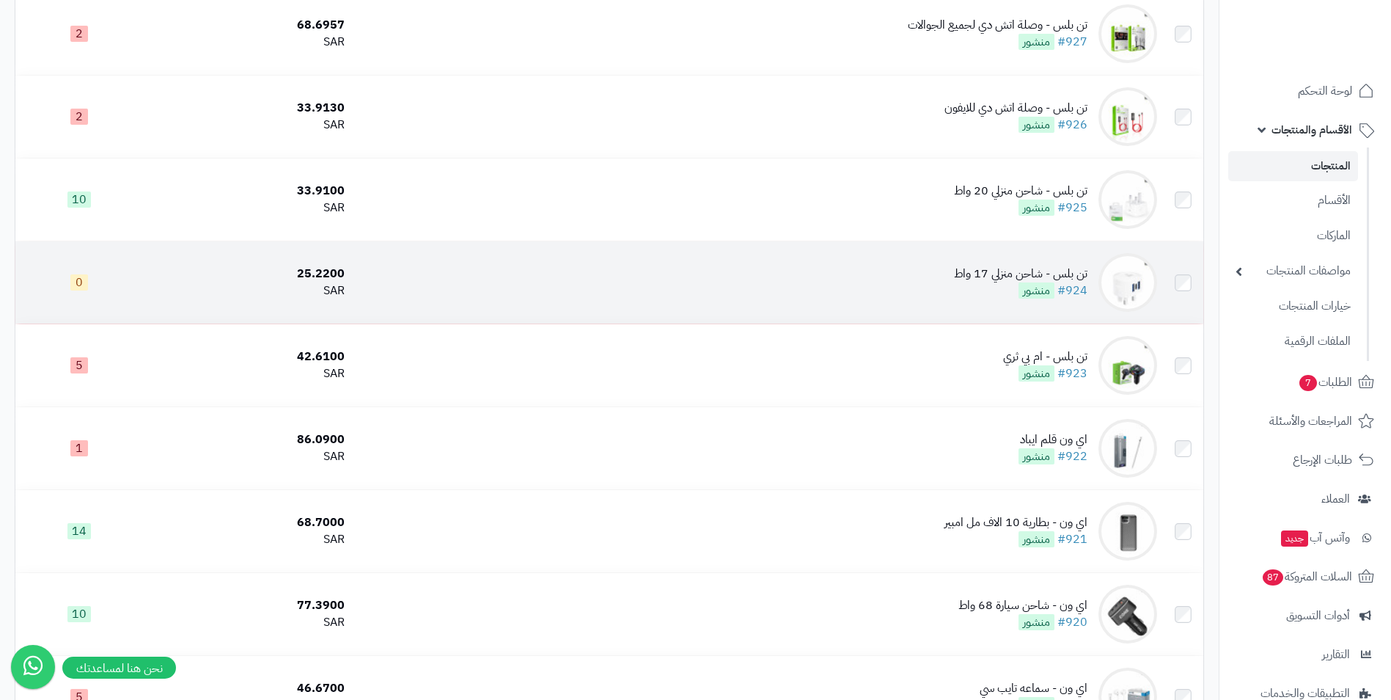
scroll to position [220, 0]
